Goal: Check status

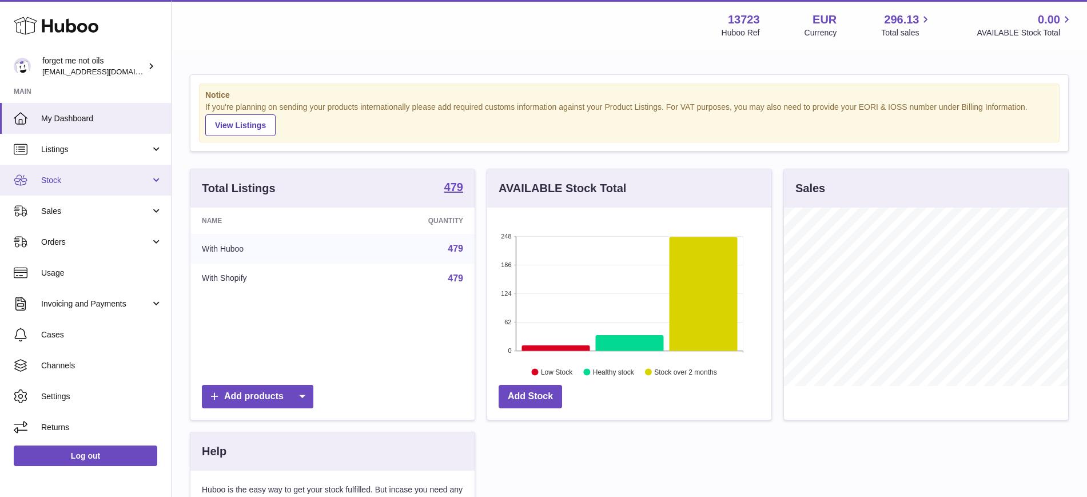
click at [154, 178] on link "Stock" at bounding box center [85, 180] width 171 height 31
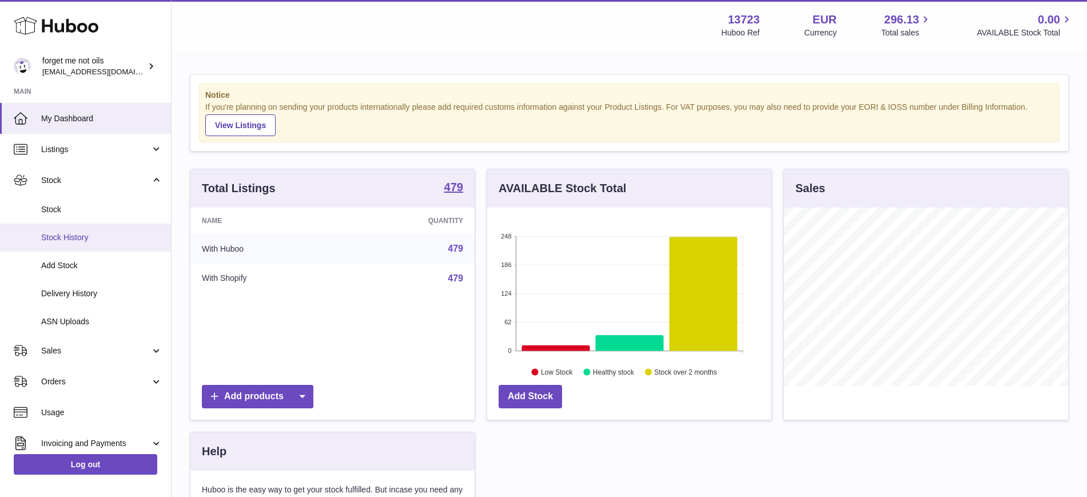
click at [84, 238] on span "Stock History" at bounding box center [101, 237] width 121 height 11
click at [91, 301] on link "Delivery History" at bounding box center [85, 294] width 171 height 28
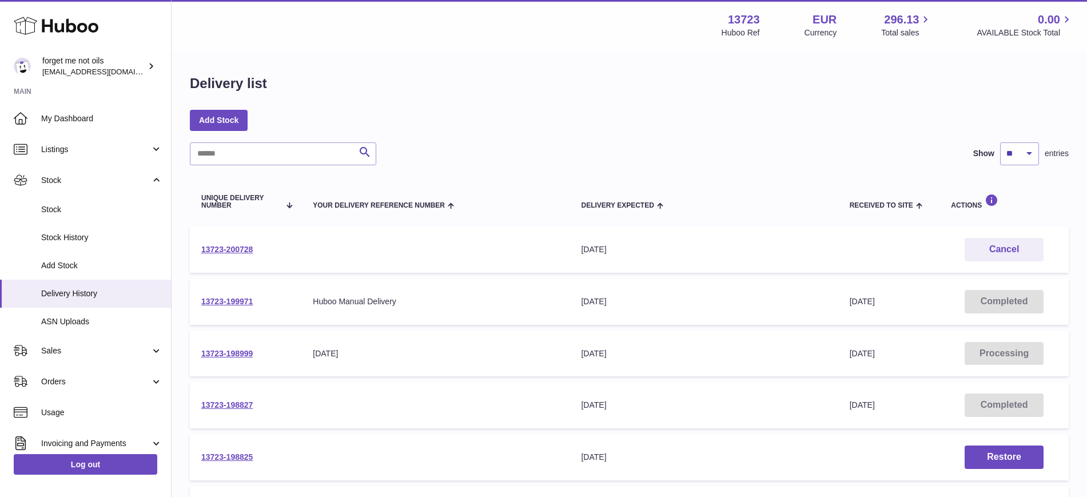
click at [278, 248] on td "13723-200728" at bounding box center [245, 249] width 111 height 46
copy tr "13723-200728"
